Goal: Transaction & Acquisition: Purchase product/service

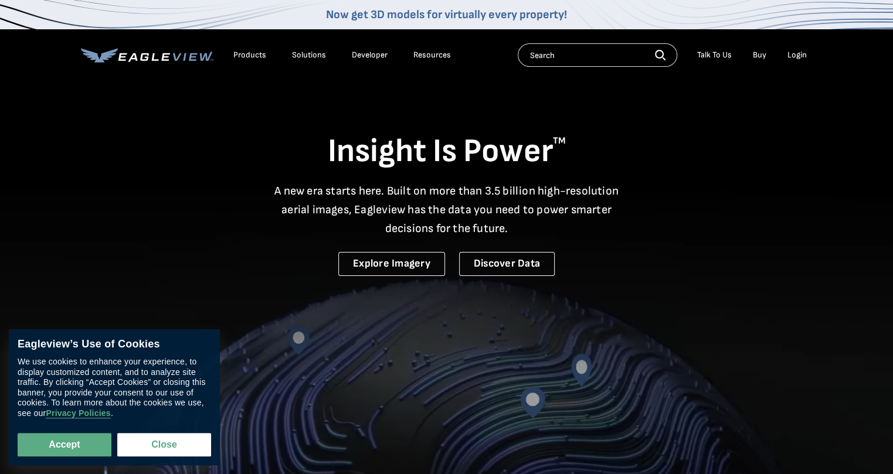
click at [798, 54] on div "Login" at bounding box center [796, 55] width 19 height 11
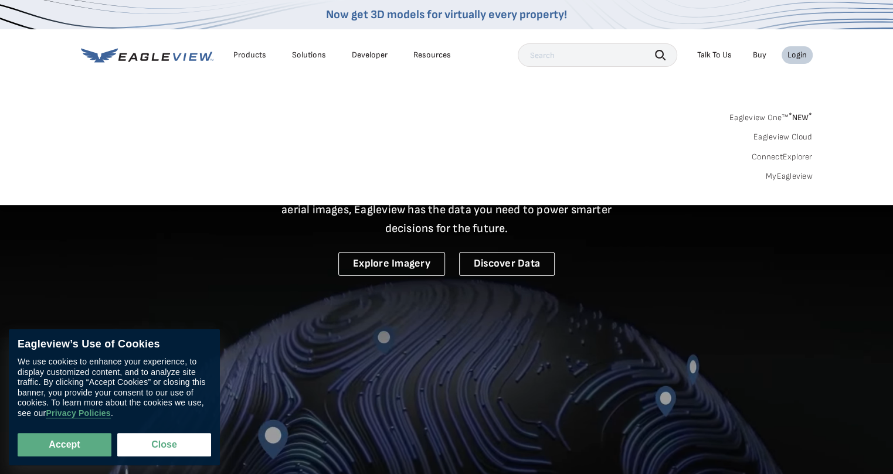
drag, startPoint x: 795, startPoint y: 162, endPoint x: 788, endPoint y: 168, distance: 8.8
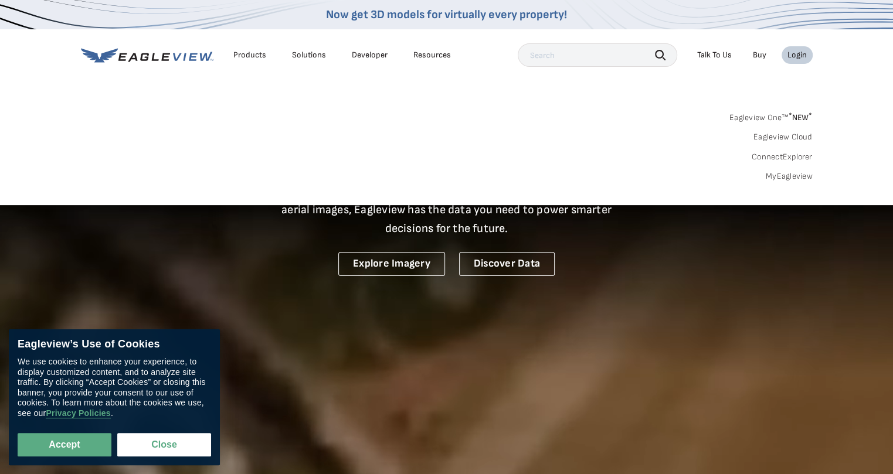
click at [794, 162] on div "Eagleview One™ * NEW * Eagleview Cloud ConnectExplorer MyEagleview" at bounding box center [447, 145] width 732 height 73
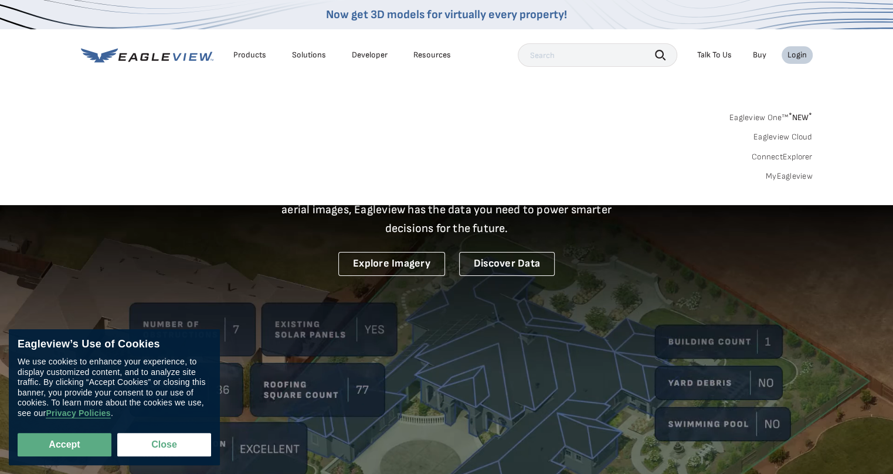
click at [787, 171] on link "MyEagleview" at bounding box center [789, 176] width 47 height 11
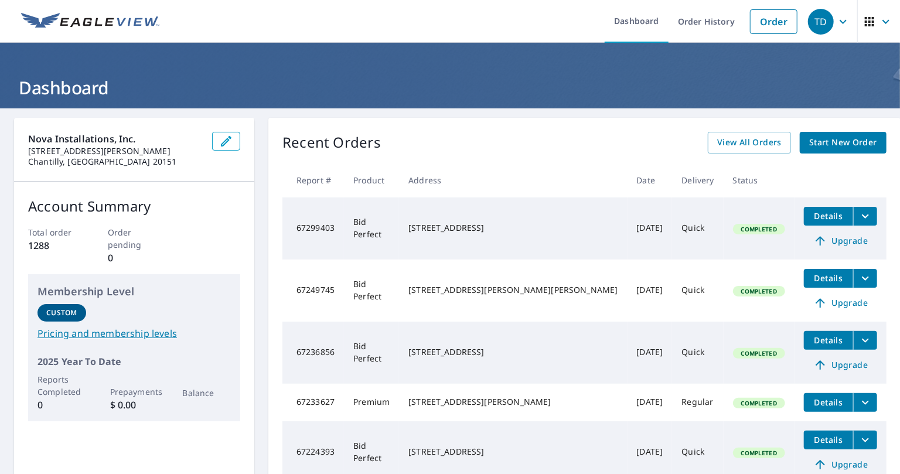
click at [842, 145] on span "Start New Order" at bounding box center [844, 142] width 68 height 15
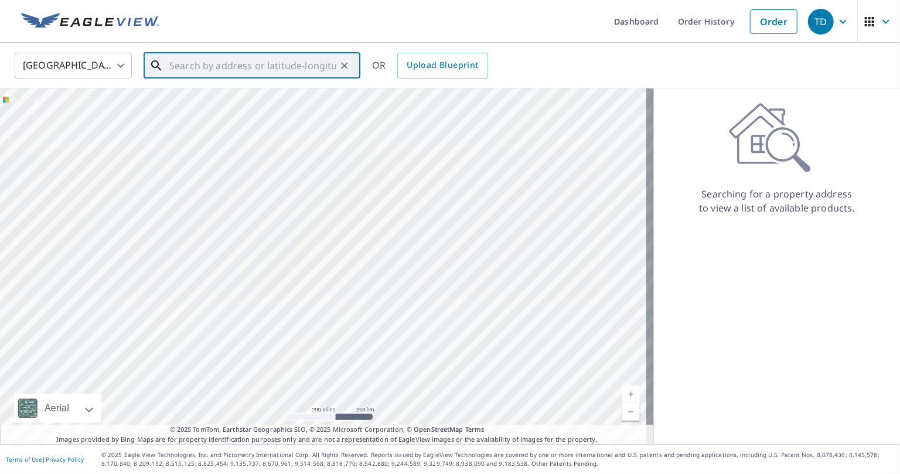
click at [188, 69] on input "text" at bounding box center [252, 65] width 167 height 33
paste input "209 Spencer Terr SE"
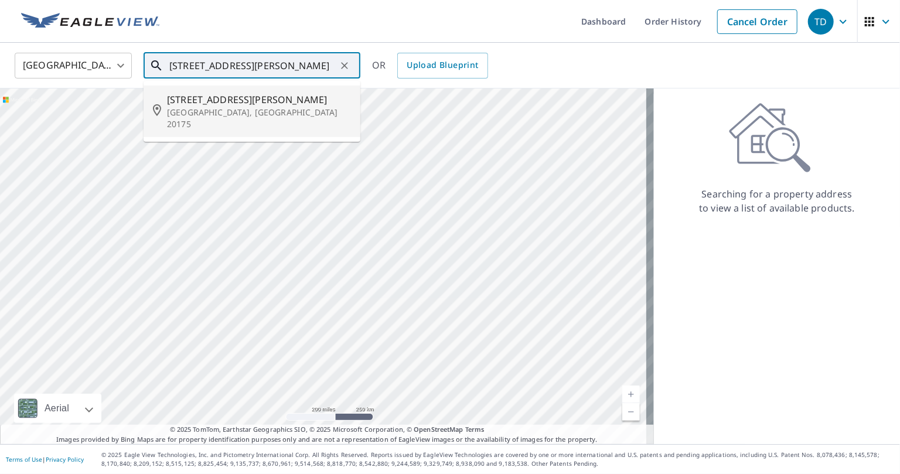
click at [206, 105] on span "209 Spencer Ter SE" at bounding box center [259, 100] width 184 height 14
type input "209 Spencer Ter SE Leesburg, VA 20175"
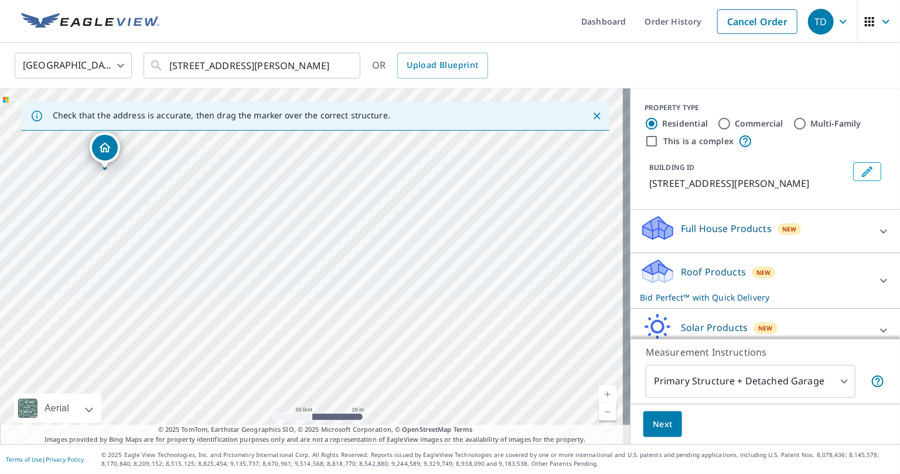
click at [664, 427] on span "Next" at bounding box center [663, 424] width 20 height 15
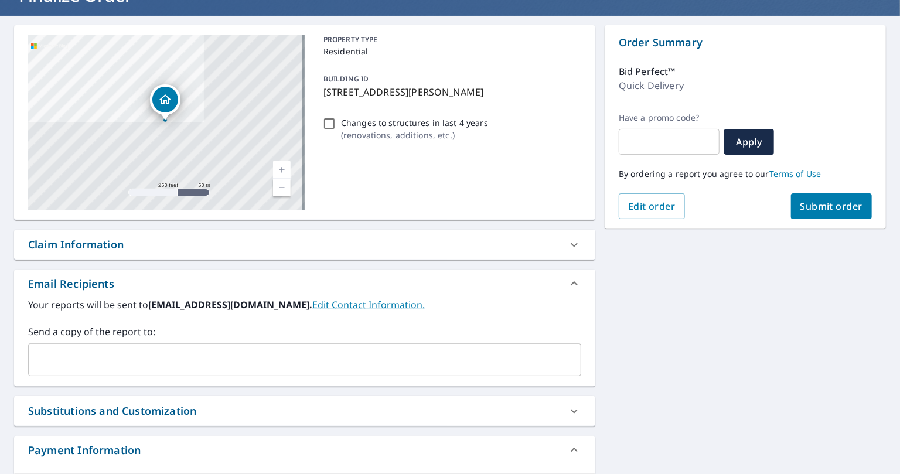
scroll to position [106, 0]
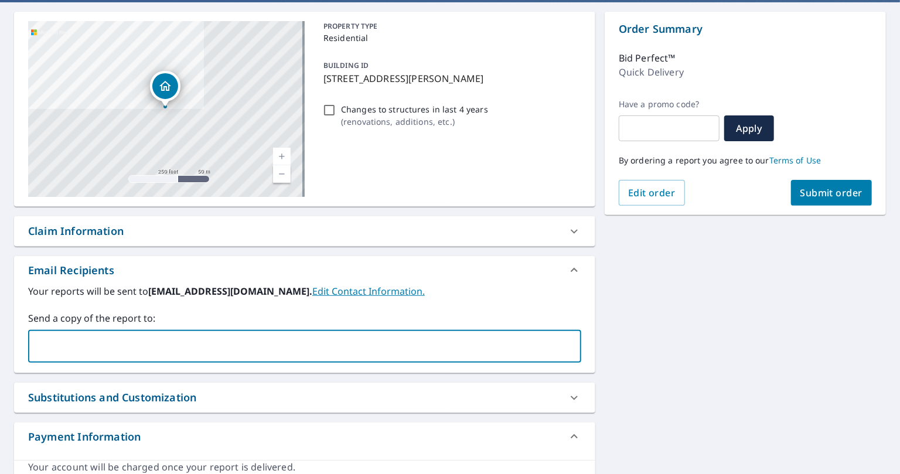
click at [240, 355] on input "text" at bounding box center [295, 346] width 525 height 22
type input "artwbs4111@aol.com"
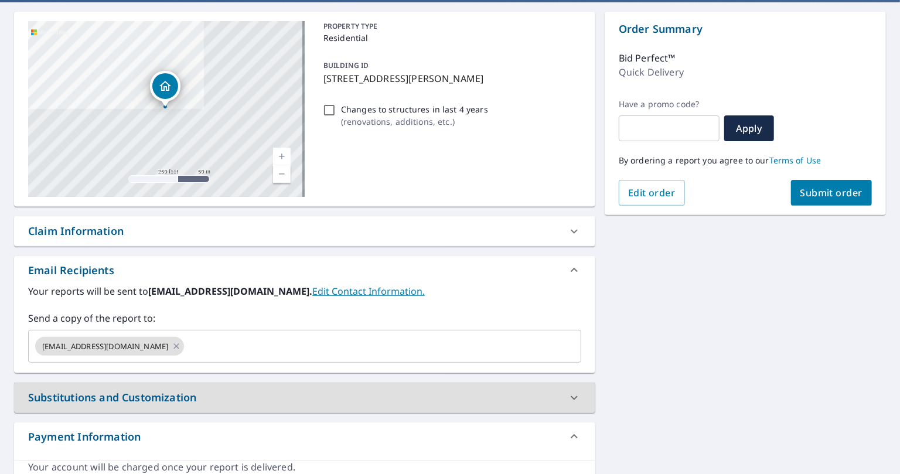
scroll to position [168, 0]
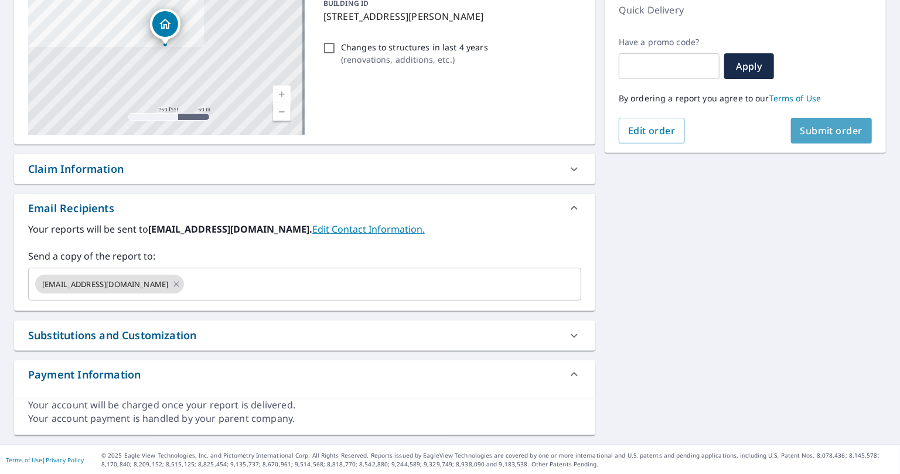
click at [821, 129] on span "Submit order" at bounding box center [832, 130] width 63 height 13
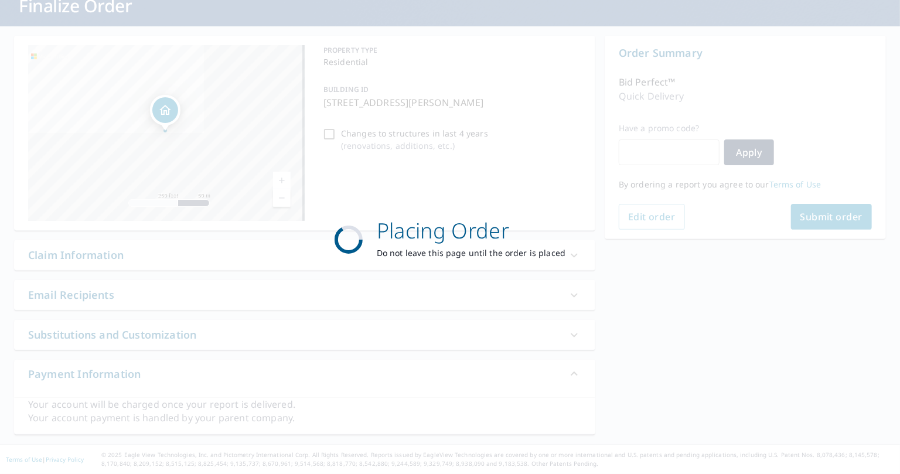
scroll to position [81, 0]
